Goal: Information Seeking & Learning: Check status

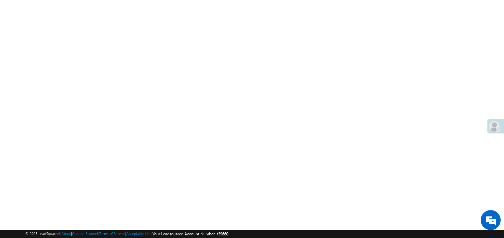
scroll to position [476, 0]
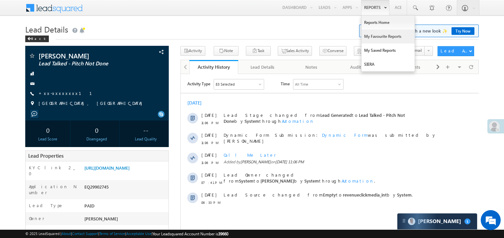
click at [368, 36] on link "My Favourite Reports" at bounding box center [388, 37] width 53 height 14
click at [375, 36] on link "My Favourite Reports" at bounding box center [388, 37] width 53 height 14
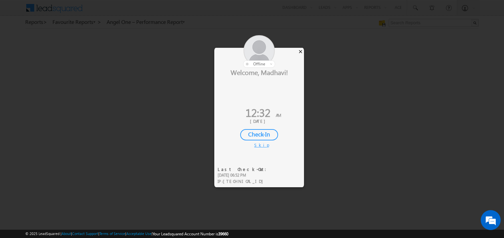
click at [302, 52] on div "×" at bounding box center [300, 51] width 7 height 7
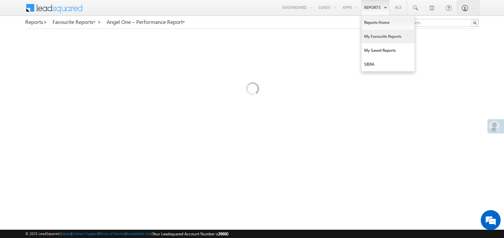
click at [371, 37] on link "My Favourite Reports" at bounding box center [388, 37] width 53 height 14
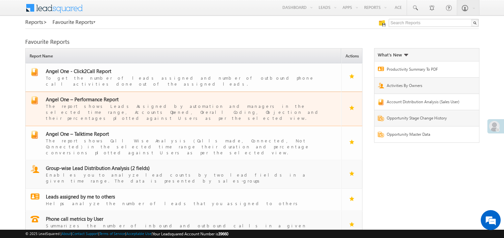
click at [93, 96] on span "Angel One – Performance Report" at bounding box center [82, 99] width 73 height 7
click at [96, 96] on span "Angel One – Performance Report" at bounding box center [82, 99] width 73 height 7
click at [87, 96] on span "Angel One – Performance Report" at bounding box center [82, 99] width 73 height 7
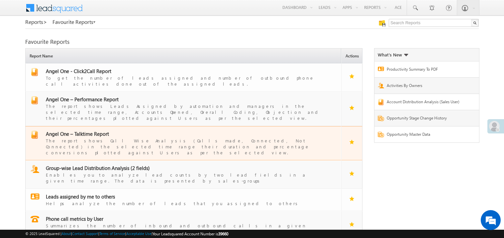
click at [90, 126] on td "Angel One – Talktime Report The report shows Call Wise Analysis (Calls made, Co…" at bounding box center [183, 143] width 316 height 35
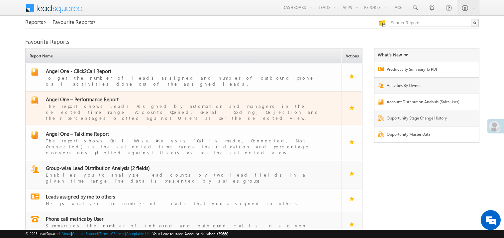
click at [92, 96] on span "Angel One – Performance Report" at bounding box center [82, 99] width 73 height 7
